Goal: Contribute content

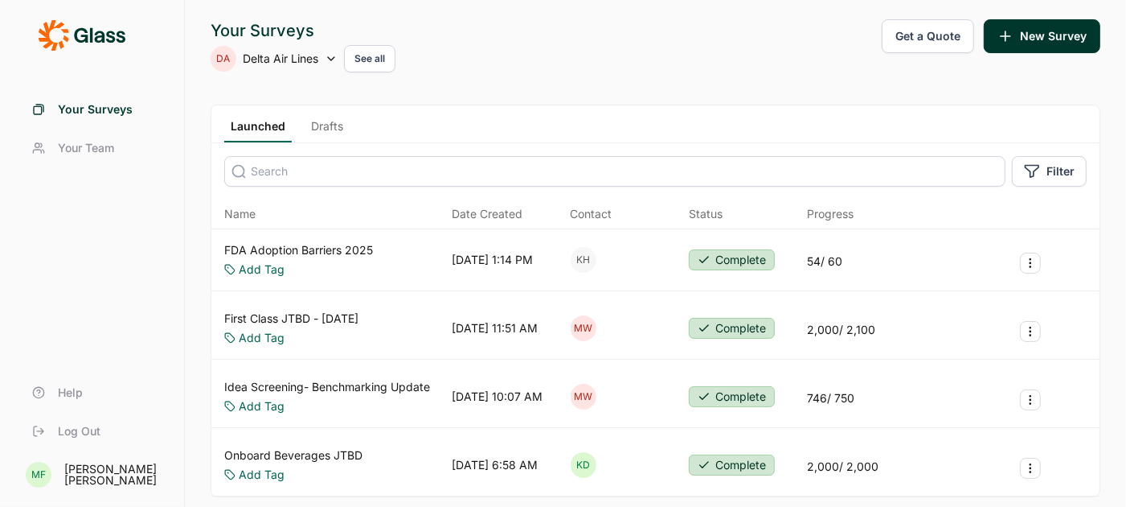
click at [331, 126] on link "Drafts" at bounding box center [327, 130] width 45 height 24
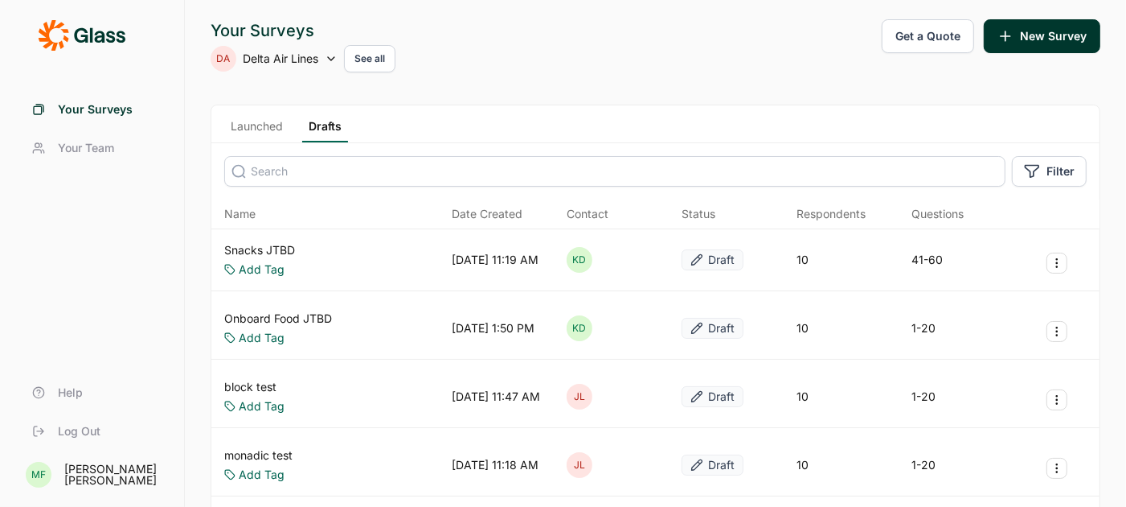
click at [261, 248] on link "Snacks JTBD" at bounding box center [259, 250] width 71 height 16
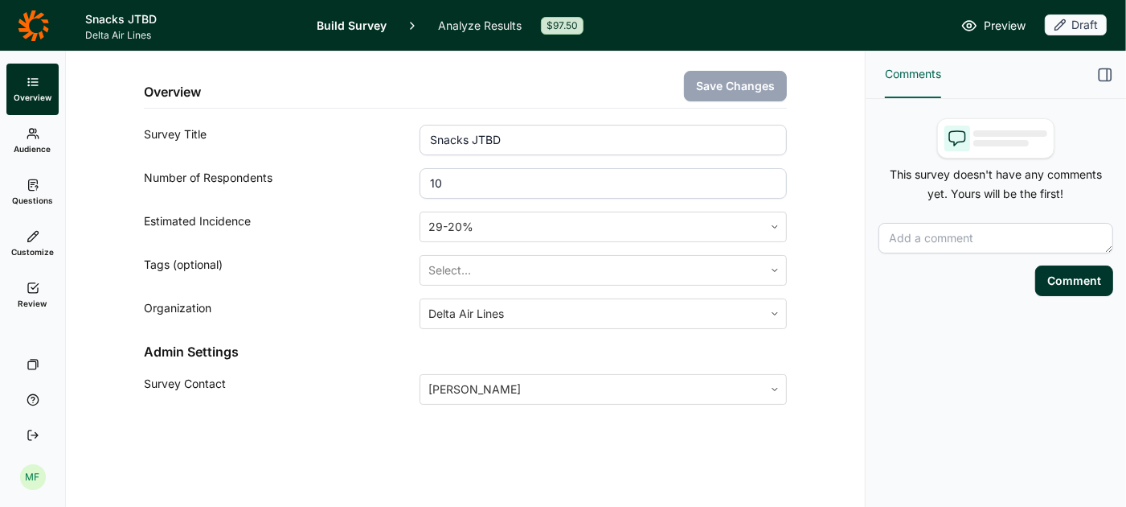
click at [35, 297] on span "Review" at bounding box center [32, 302] width 29 height 11
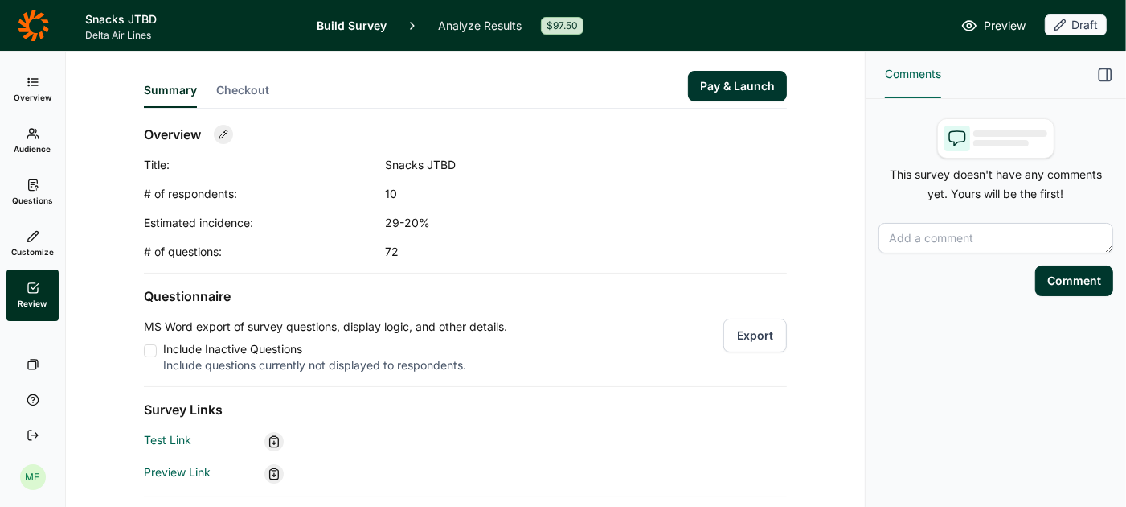
click at [751, 337] on button "Export" at bounding box center [756, 335] width 64 height 34
click at [38, 179] on icon at bounding box center [33, 184] width 13 height 13
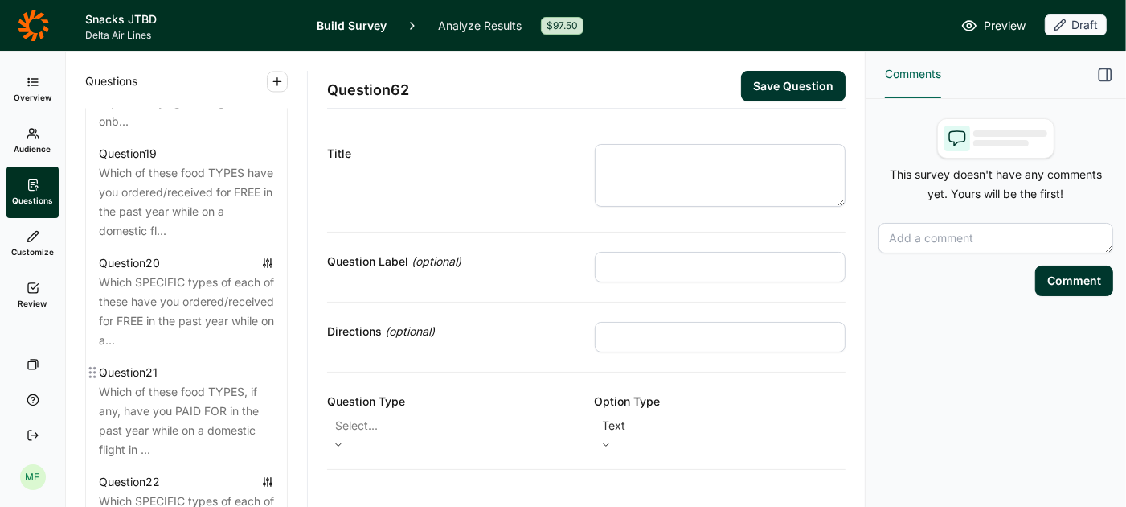
scroll to position [2494, 0]
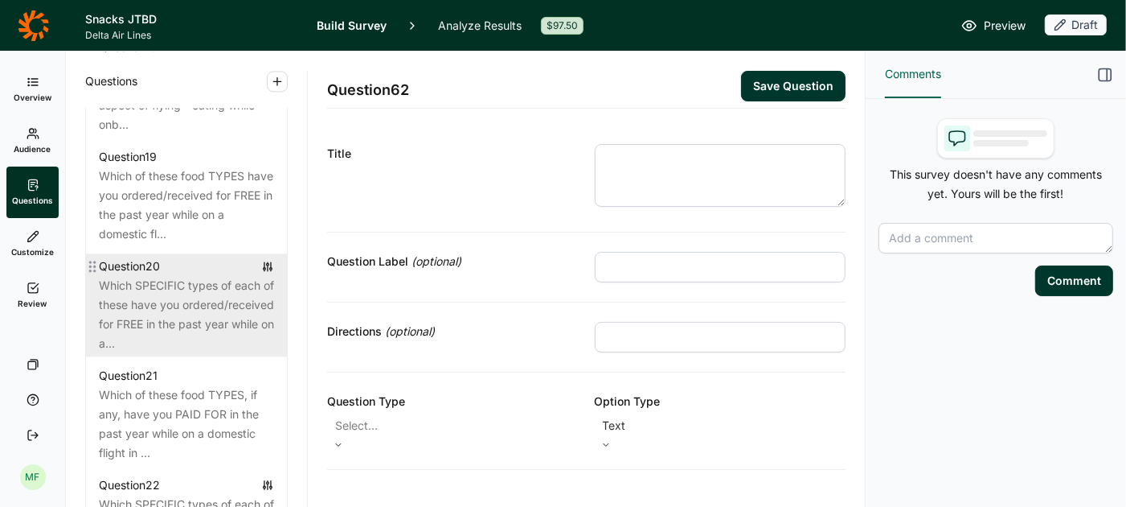
click at [168, 285] on div "Which SPECIFIC types of each of these have you ordered/received for FREE in the…" at bounding box center [186, 314] width 175 height 77
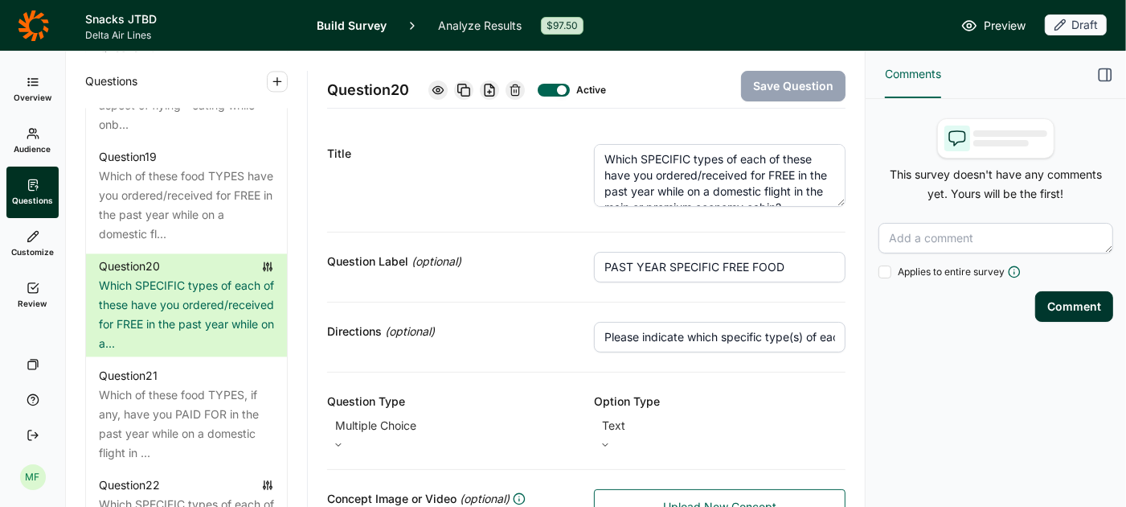
click at [683, 334] on input "Please indicate which specific type(s) of each you have ordered in the past yea…" at bounding box center [720, 337] width 252 height 31
type input "Please indicate which specific type(s) of each you have ordered/received in the…"
click at [775, 88] on button "Save Question" at bounding box center [793, 86] width 105 height 31
